Goal: Leave review/rating: Leave review/rating

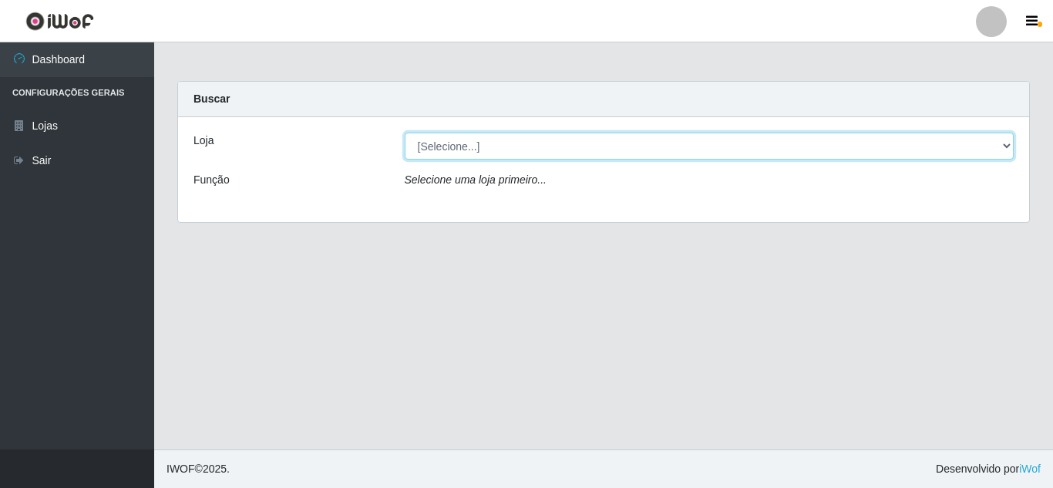
click at [1007, 143] on select "[Selecione...] Rede Compras Supermercados - LOJA 5" at bounding box center [710, 146] width 610 height 27
select select "397"
click at [405, 133] on select "[Selecione...] Rede Compras Supermercados - LOJA 5" at bounding box center [710, 146] width 610 height 27
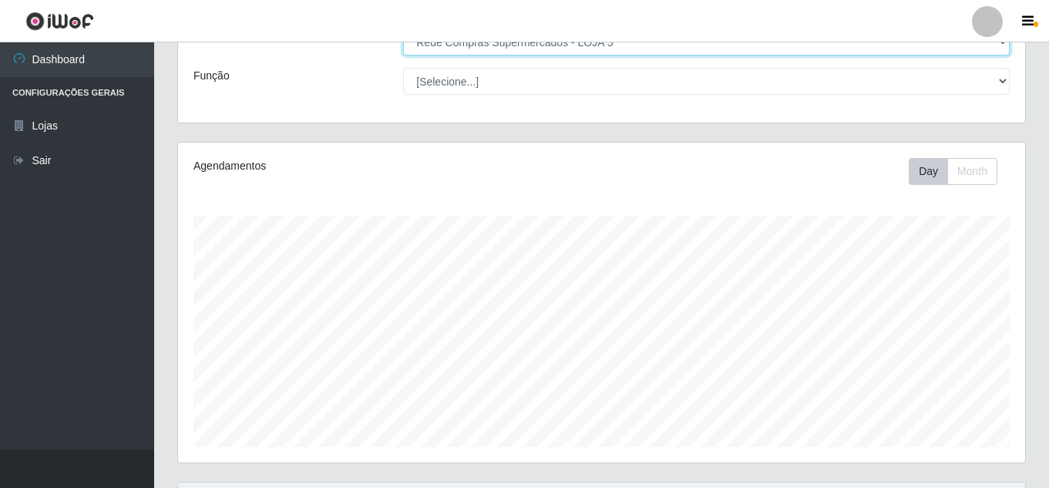
scroll to position [77, 0]
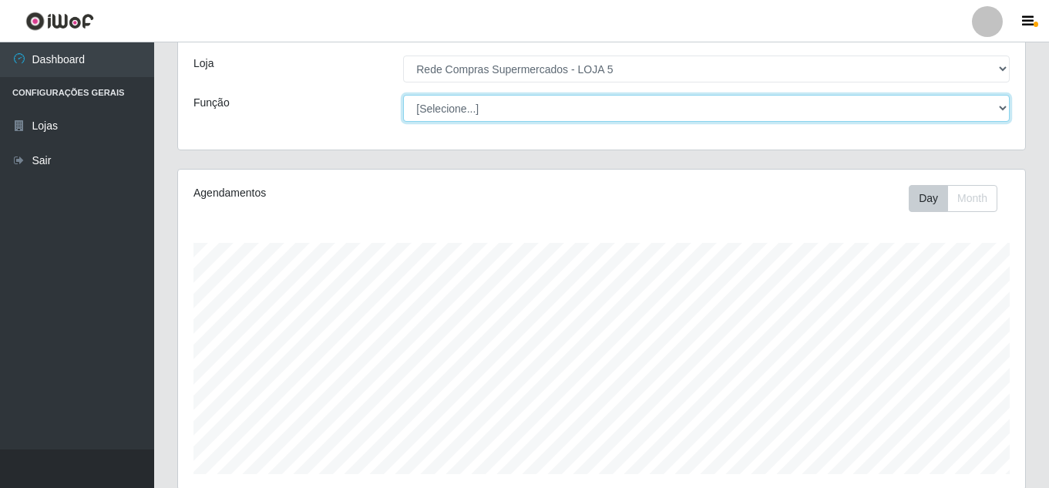
click at [1002, 106] on select "[Selecione...] ASG ASG + ASG ++ Auxiliar de Estacionamento Auxiliar de Estacion…" at bounding box center [706, 108] width 606 height 27
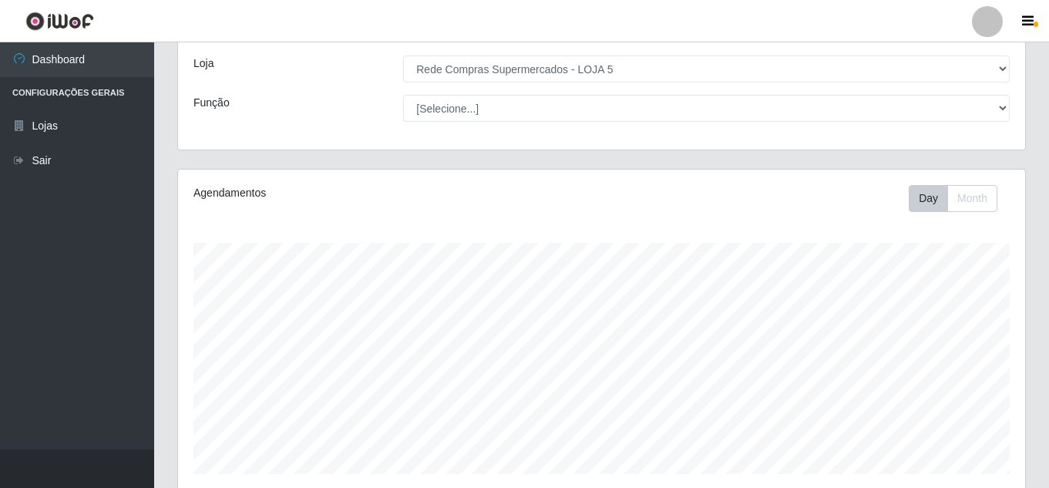
click at [329, 92] on div "Loja [Selecione...] Rede Compras Supermercados - LOJA 5 Função [Selecione...] A…" at bounding box center [601, 94] width 847 height 109
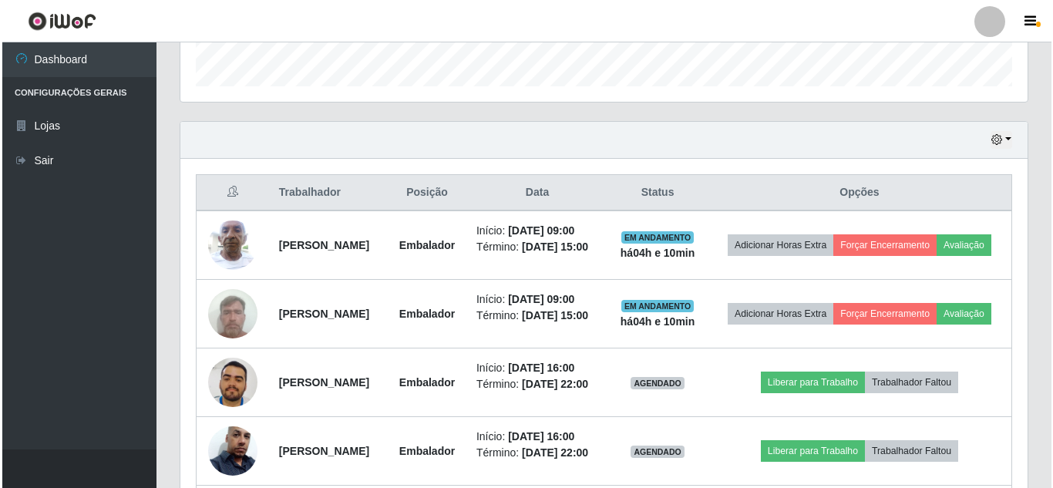
scroll to position [539, 0]
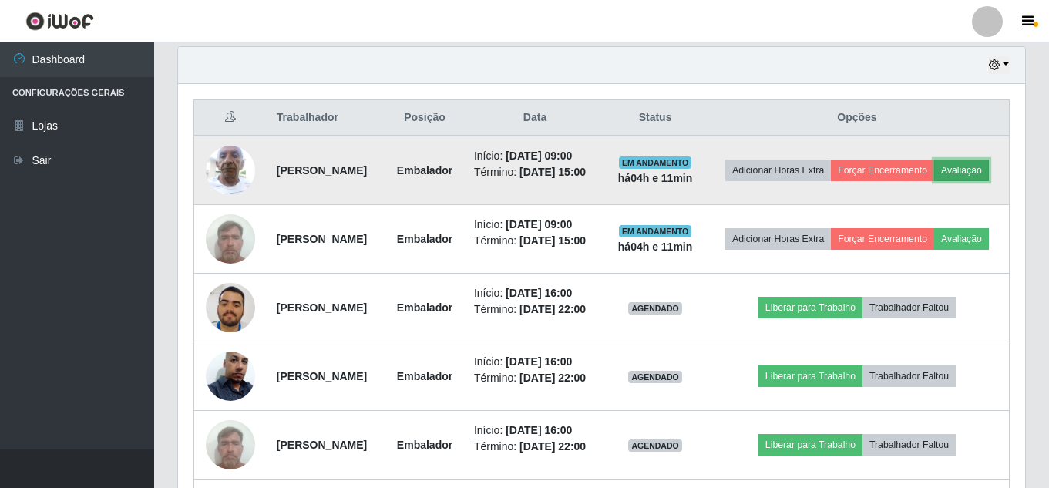
click at [934, 181] on button "Avaliação" at bounding box center [961, 171] width 55 height 22
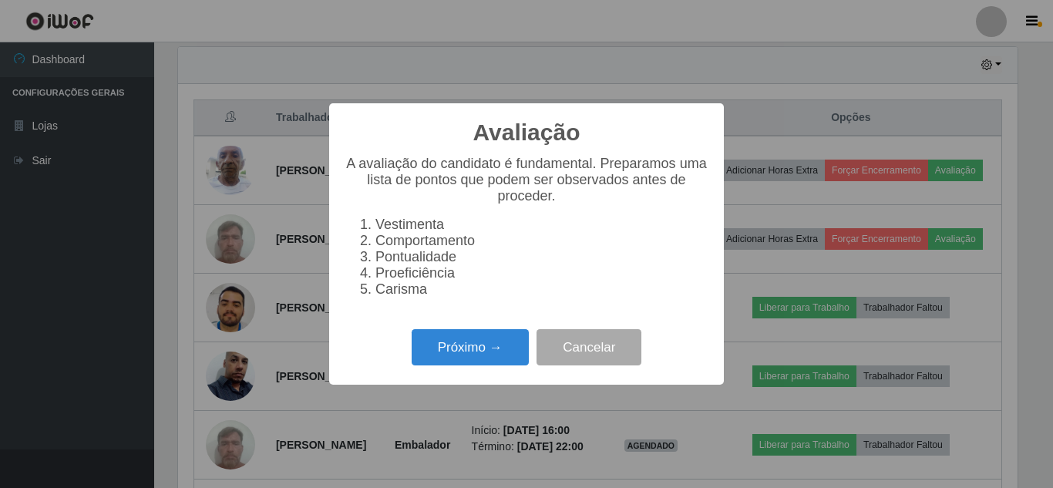
scroll to position [320, 839]
click at [492, 348] on button "Próximo →" at bounding box center [470, 347] width 117 height 36
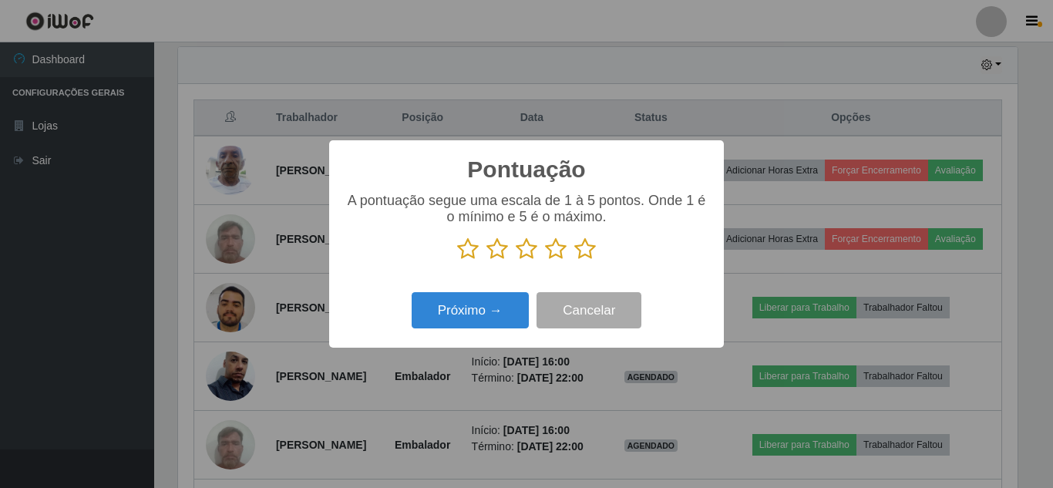
click at [589, 252] on icon at bounding box center [585, 248] width 22 height 23
click at [574, 260] on input "radio" at bounding box center [574, 260] width 0 height 0
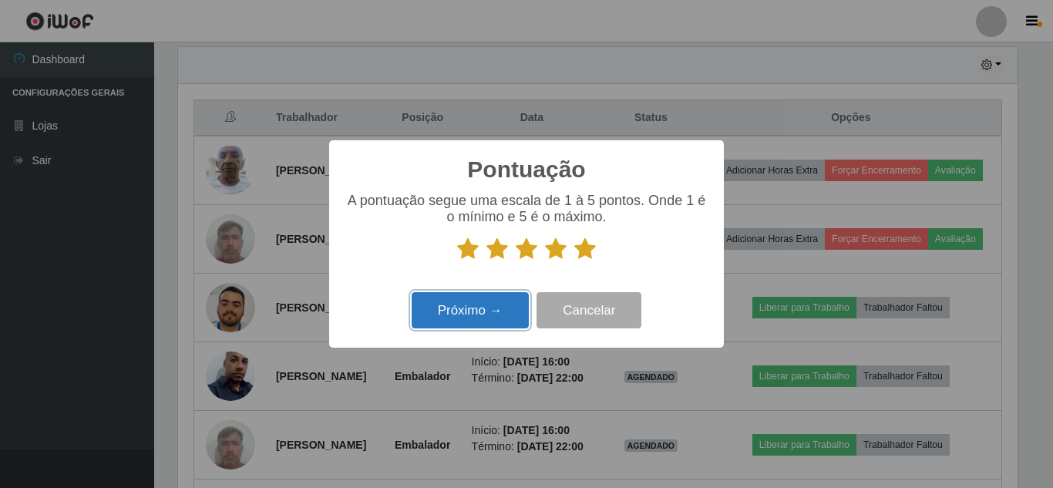
click at [477, 295] on button "Próximo →" at bounding box center [470, 310] width 117 height 36
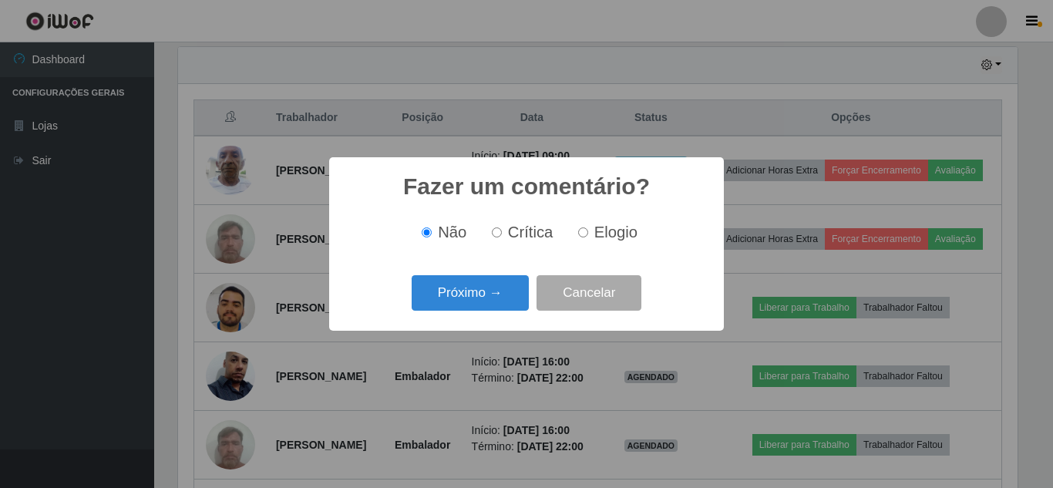
click at [477, 299] on button "Próximo →" at bounding box center [470, 293] width 117 height 36
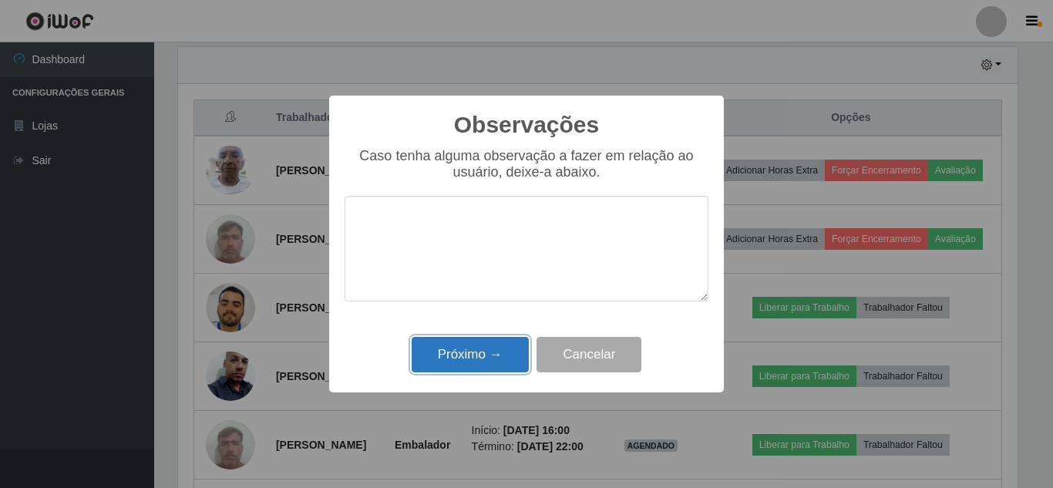
click at [479, 350] on button "Próximo →" at bounding box center [470, 355] width 117 height 36
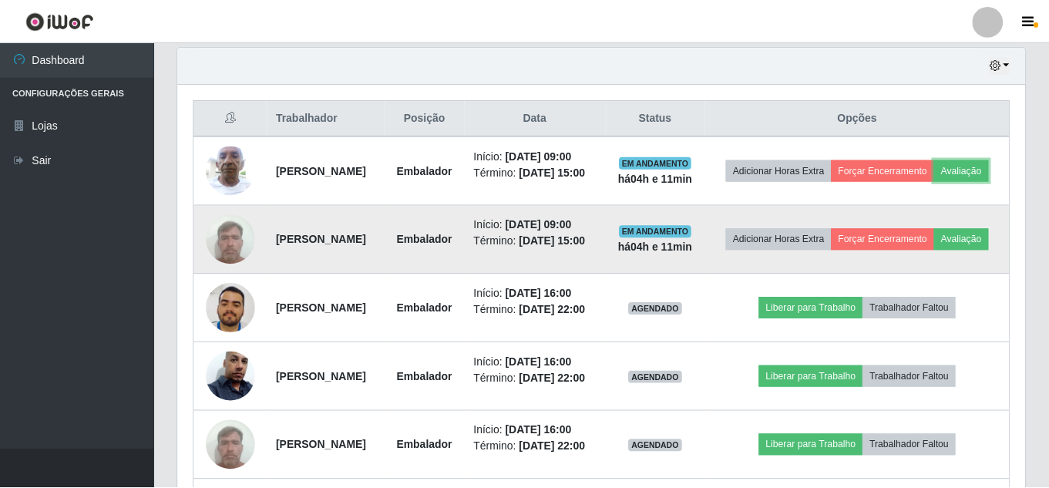
scroll to position [320, 847]
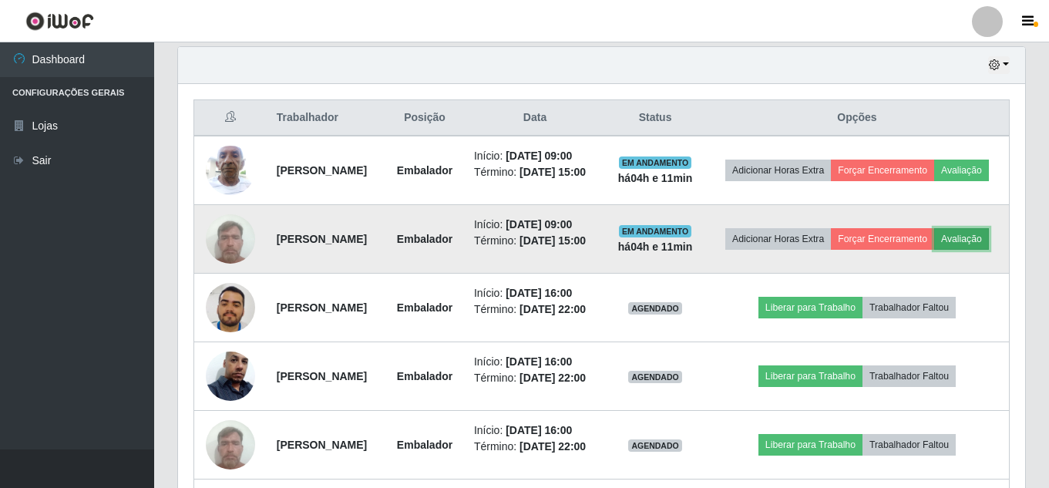
click at [934, 250] on button "Avaliação" at bounding box center [961, 239] width 55 height 22
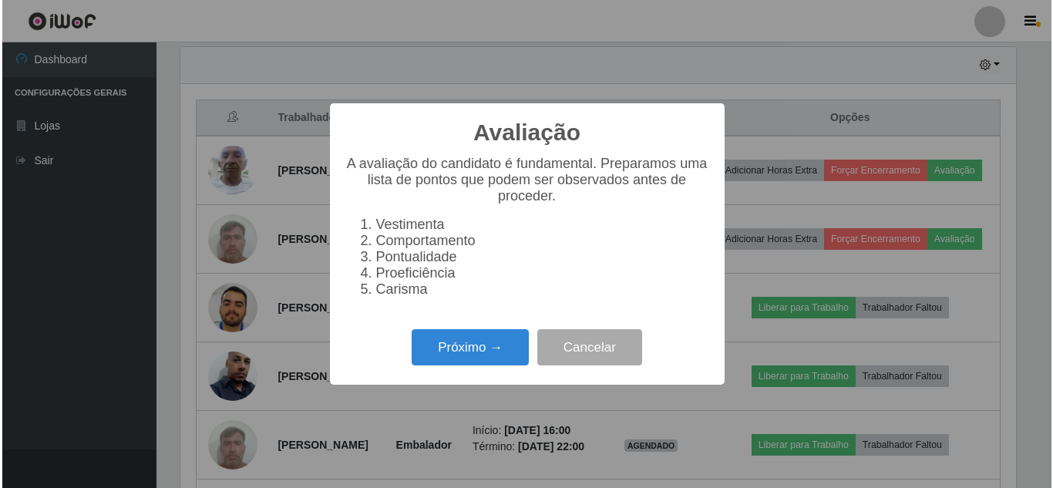
scroll to position [320, 839]
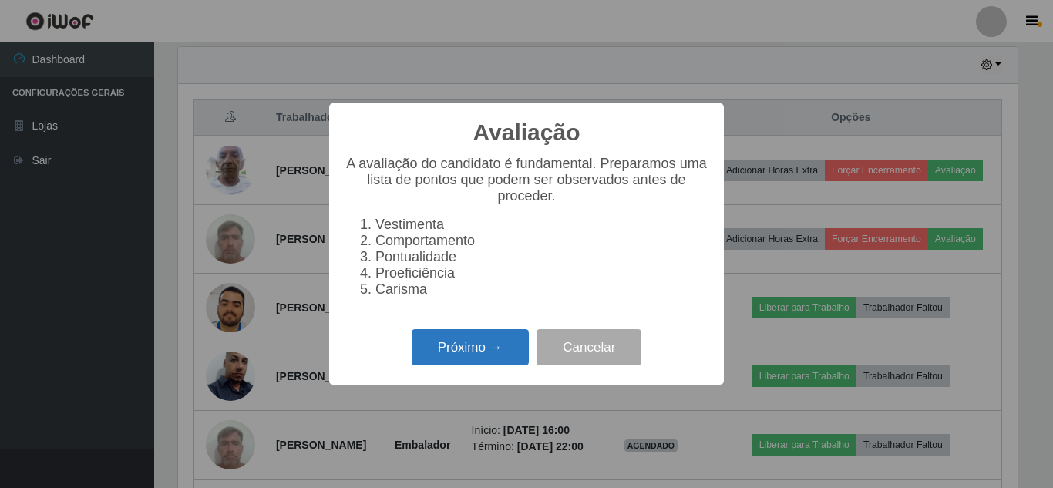
click at [506, 339] on button "Próximo →" at bounding box center [470, 347] width 117 height 36
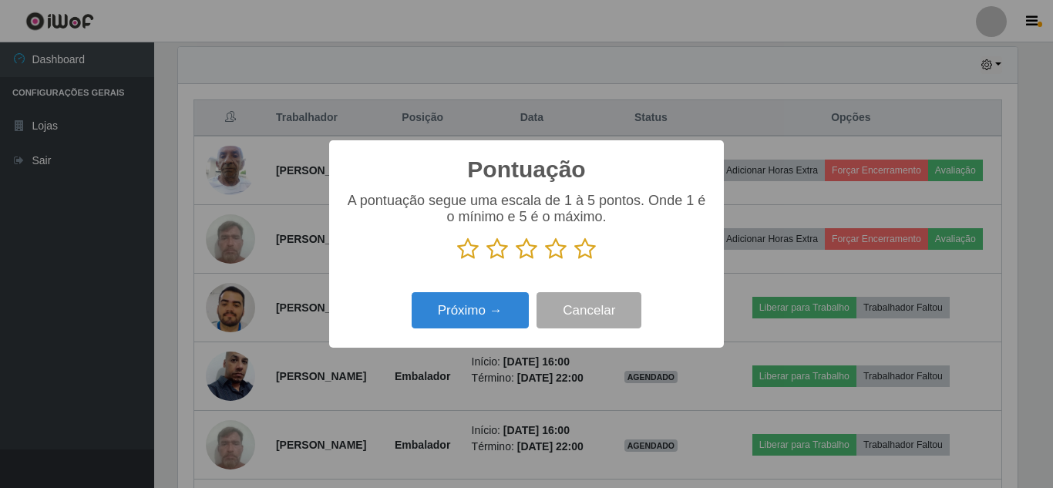
click at [587, 250] on icon at bounding box center [585, 248] width 22 height 23
click at [574, 260] on input "radio" at bounding box center [574, 260] width 0 height 0
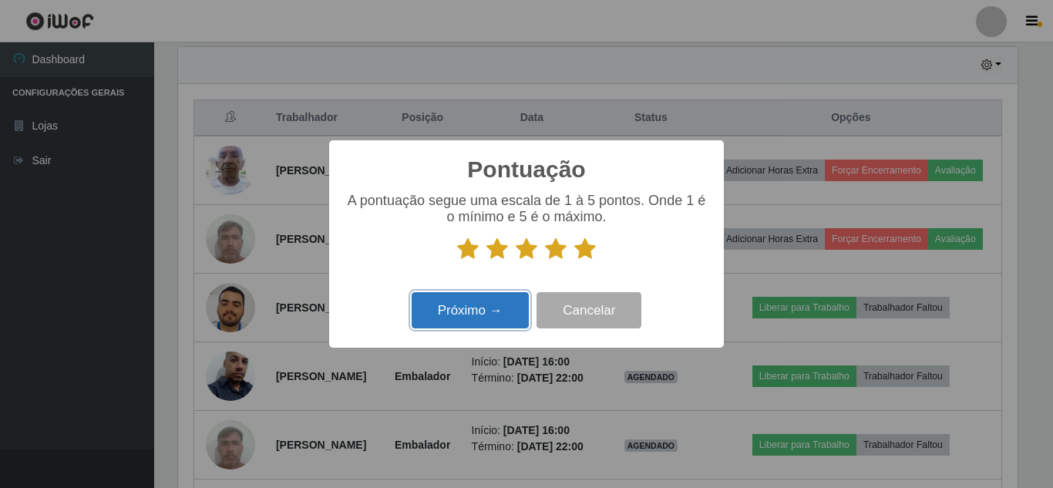
click at [492, 297] on button "Próximo →" at bounding box center [470, 310] width 117 height 36
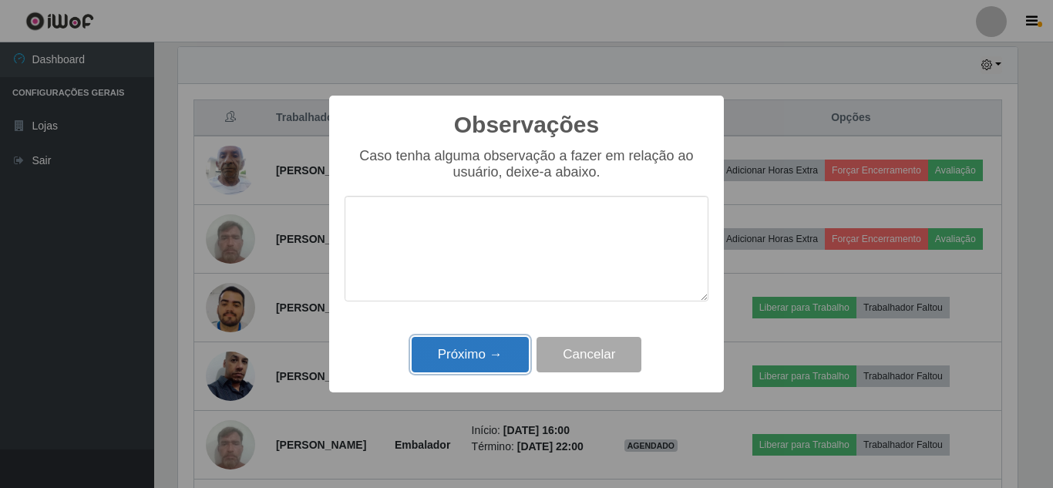
click at [477, 364] on button "Próximo →" at bounding box center [470, 355] width 117 height 36
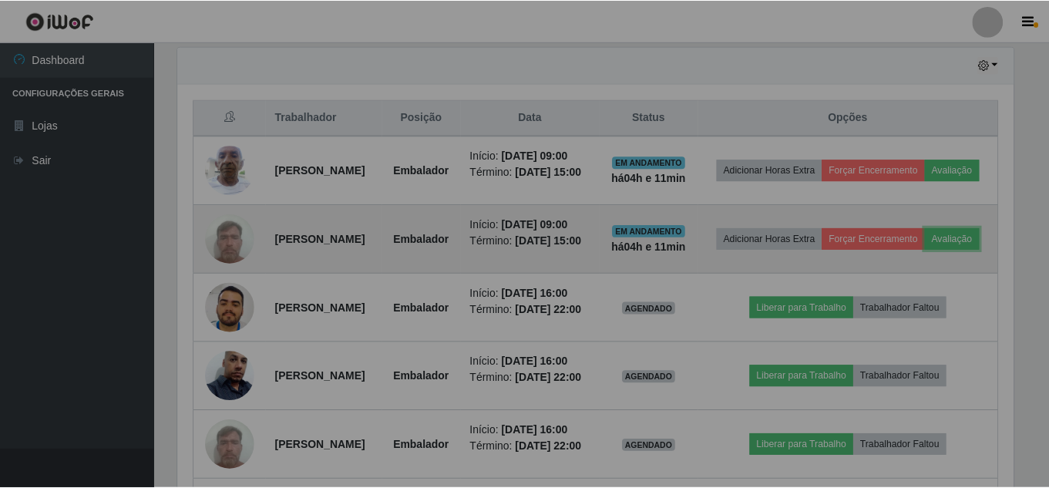
scroll to position [320, 847]
